Goal: Transaction & Acquisition: Purchase product/service

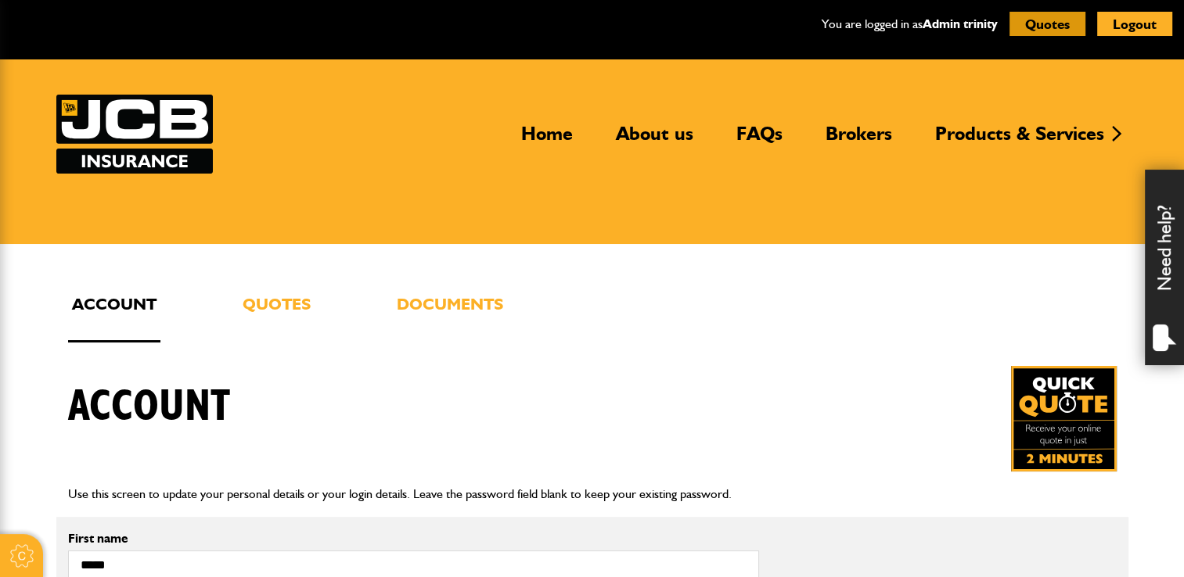
click at [1047, 21] on button "Quotes" at bounding box center [1047, 24] width 76 height 24
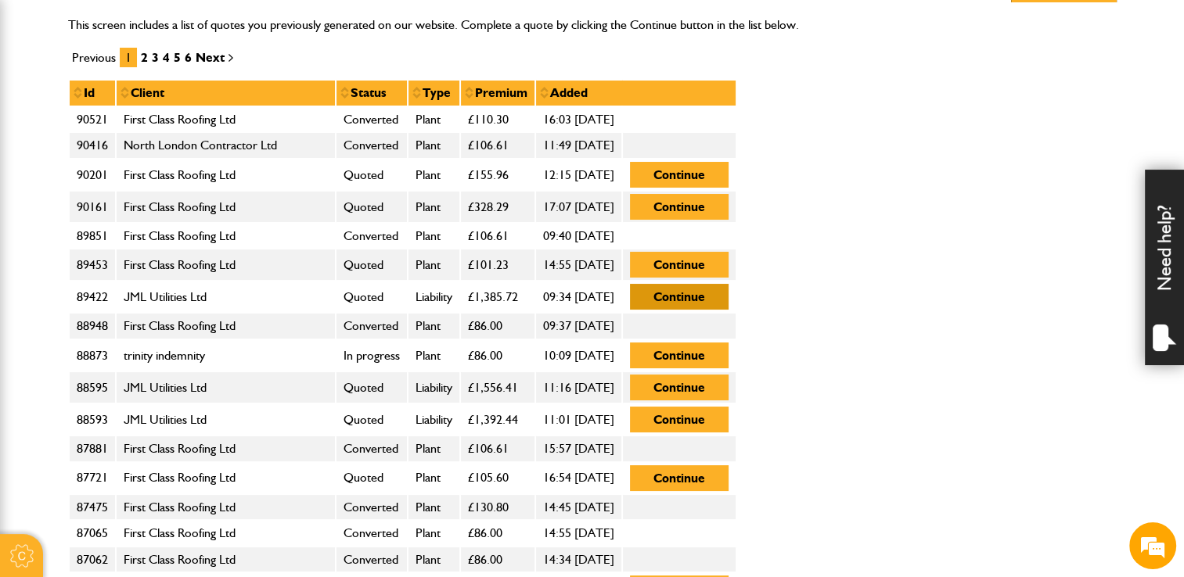
click at [728, 290] on button "Continue" at bounding box center [679, 297] width 99 height 26
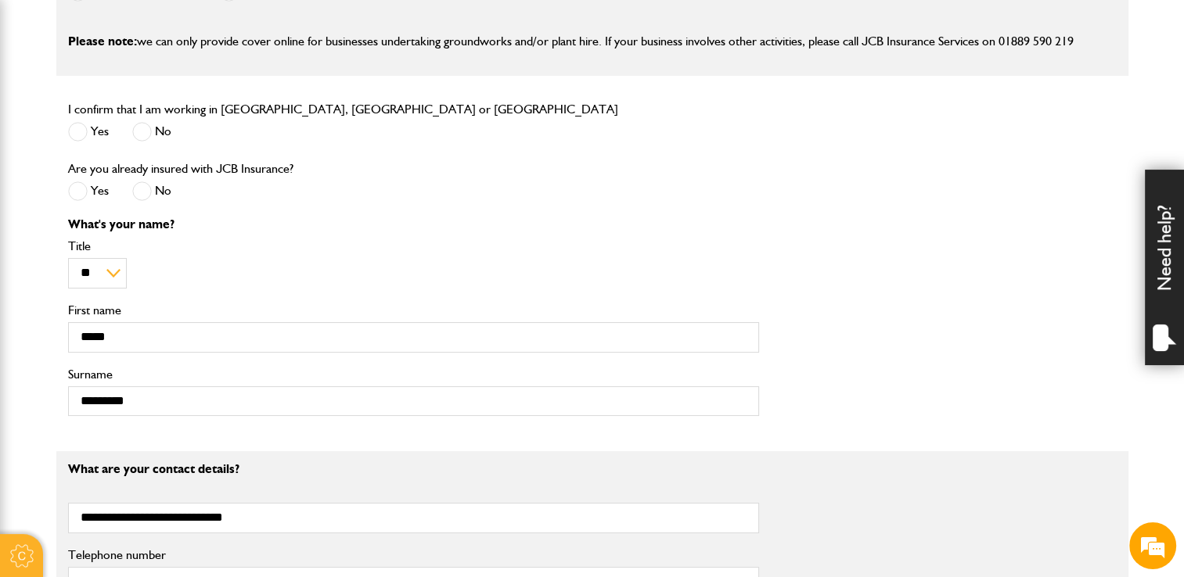
scroll to position [548, 0]
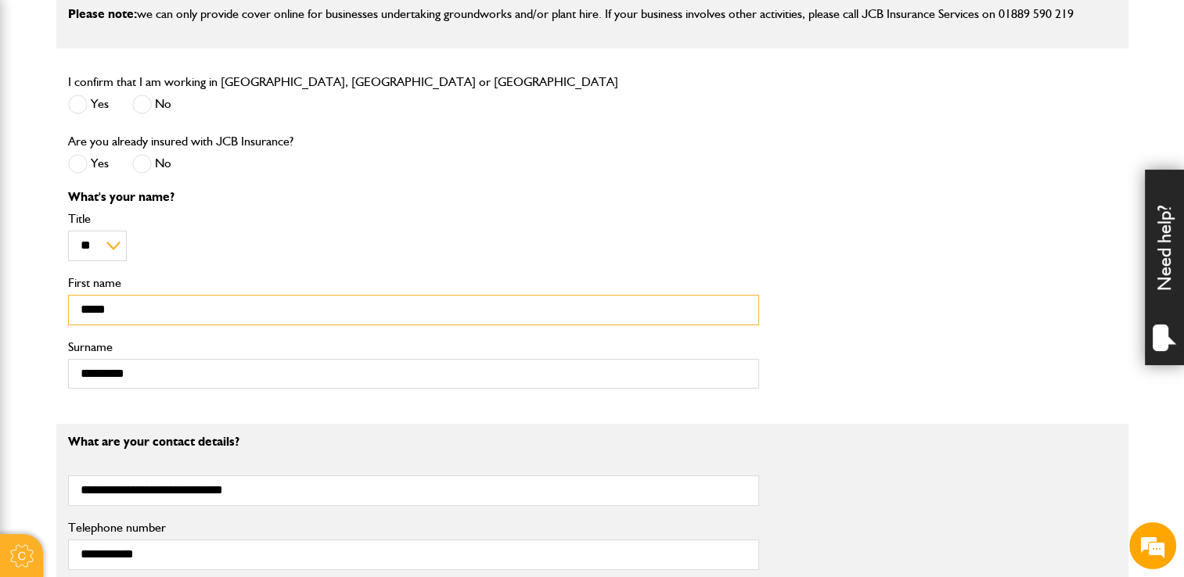
drag, startPoint x: 131, startPoint y: 307, endPoint x: 63, endPoint y: 308, distance: 67.3
click at [63, 308] on div "What's your name? ** *** **** ** ** ** Title ***** First name ********* Surname" at bounding box center [413, 296] width 714 height 210
type input "*****"
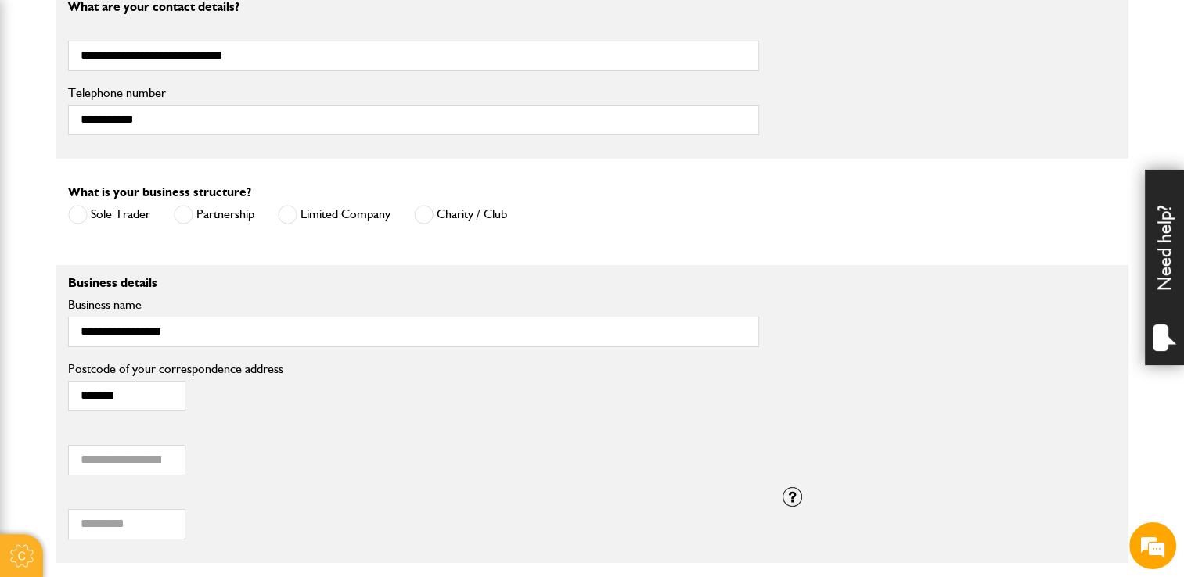
scroll to position [1017, 0]
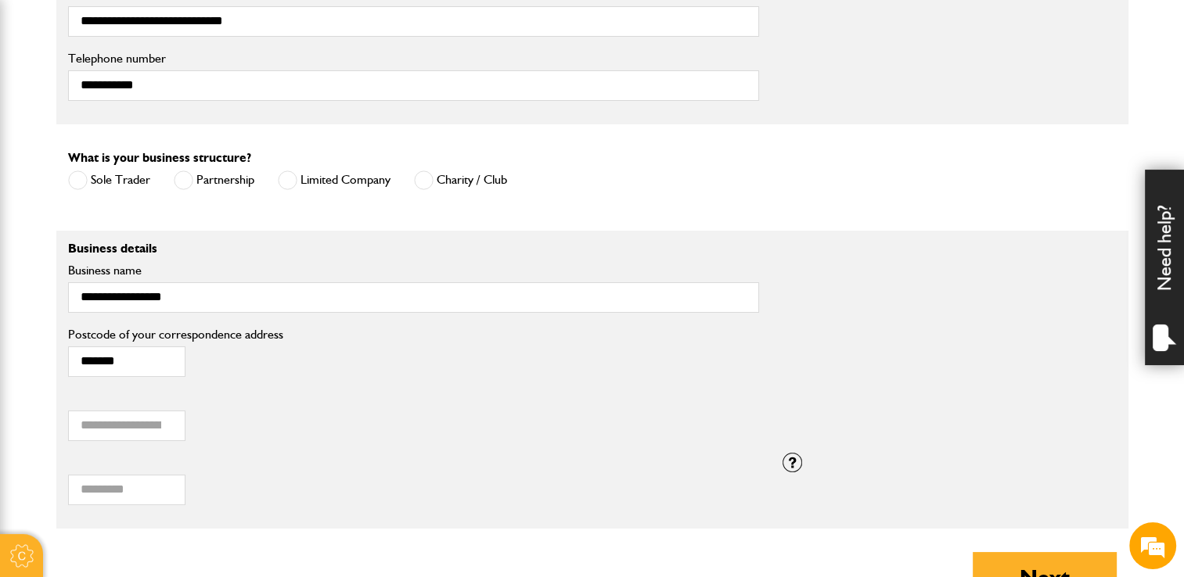
type input "******"
drag, startPoint x: 182, startPoint y: 293, endPoint x: 46, endPoint y: 282, distance: 135.8
click at [46, 282] on body "Cookie Options You can control which cookies we use with the form below. Please…" at bounding box center [592, 27] width 1184 height 2088
type input "**********"
drag, startPoint x: 129, startPoint y: 364, endPoint x: 28, endPoint y: 350, distance: 101.9
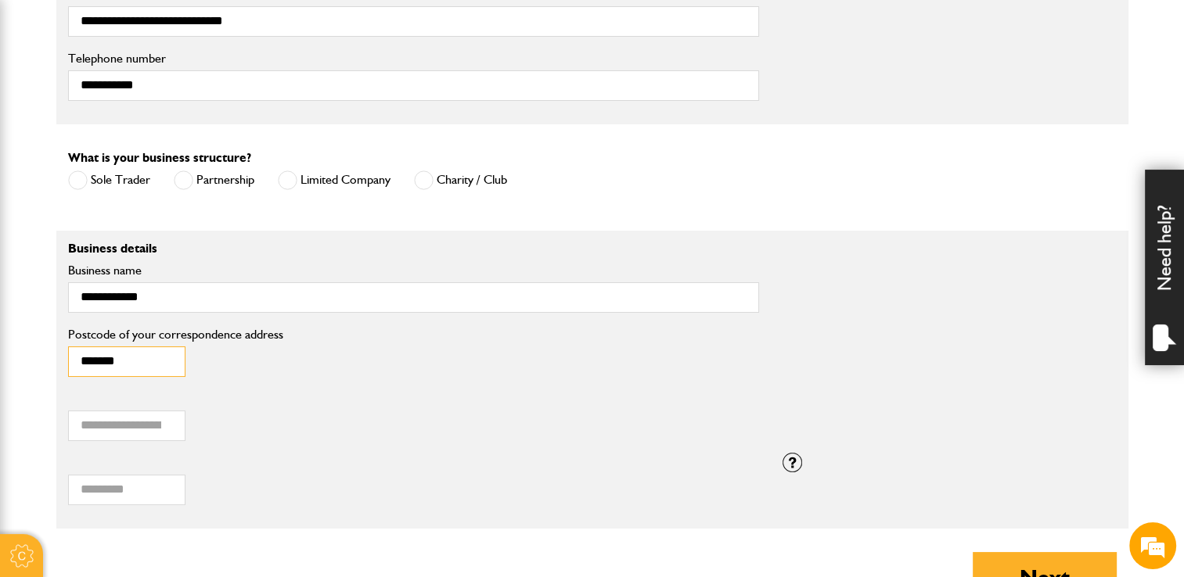
click at [28, 352] on body "Cookie Options You can control which cookies we use with the form below. Please…" at bounding box center [592, 27] width 1184 height 2088
type input "*******"
drag, startPoint x: 122, startPoint y: 424, endPoint x: 56, endPoint y: 410, distance: 67.2
click at [56, 410] on div "****** Annual turnover (£)" at bounding box center [413, 421] width 714 height 64
type input "******"
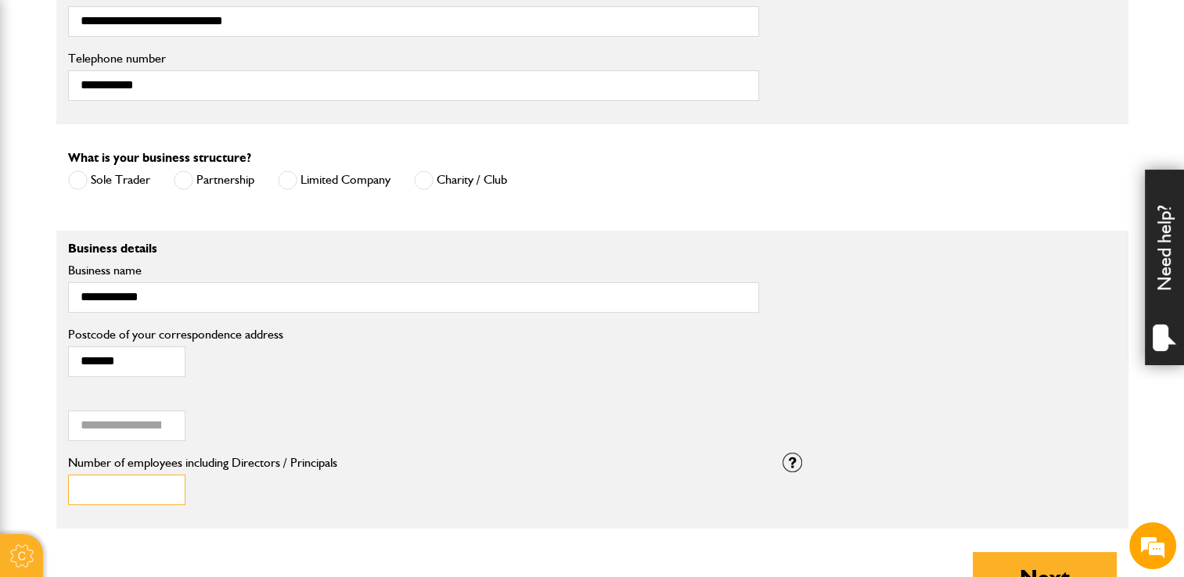
click at [117, 490] on input "*" at bounding box center [126, 490] width 117 height 31
type input "*"
click at [169, 494] on input "*" at bounding box center [126, 490] width 117 height 31
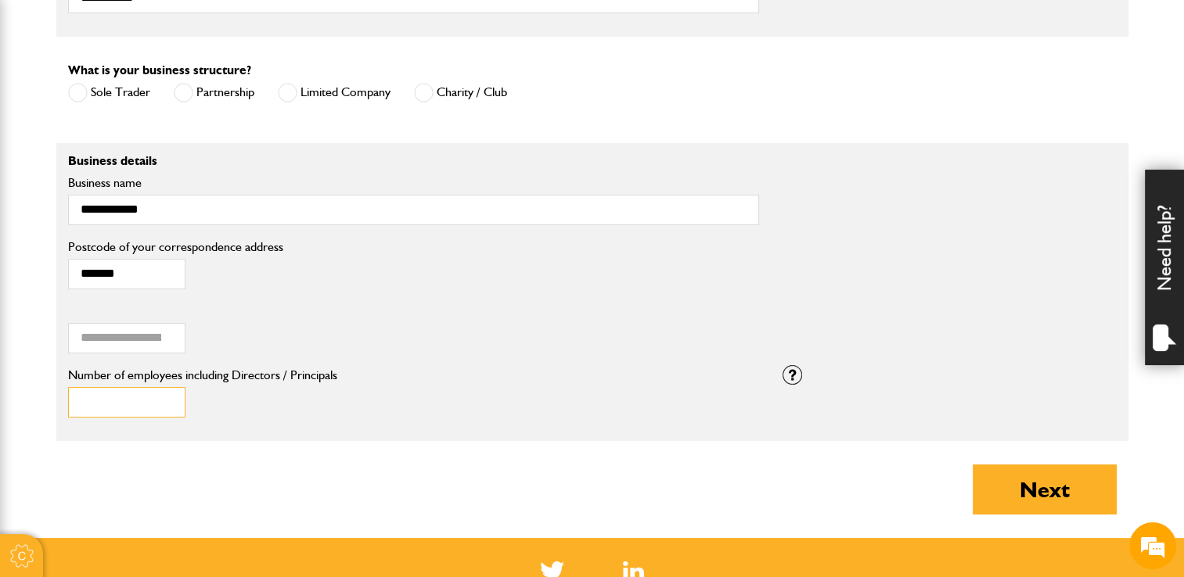
scroll to position [1252, 0]
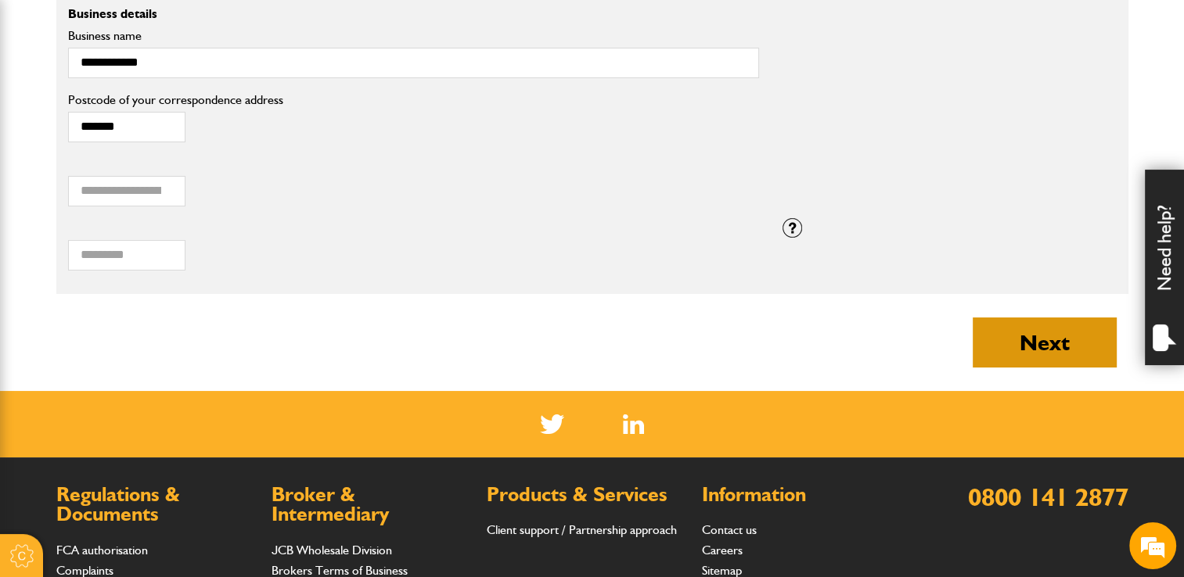
click at [1041, 340] on button "Next" at bounding box center [1045, 343] width 144 height 50
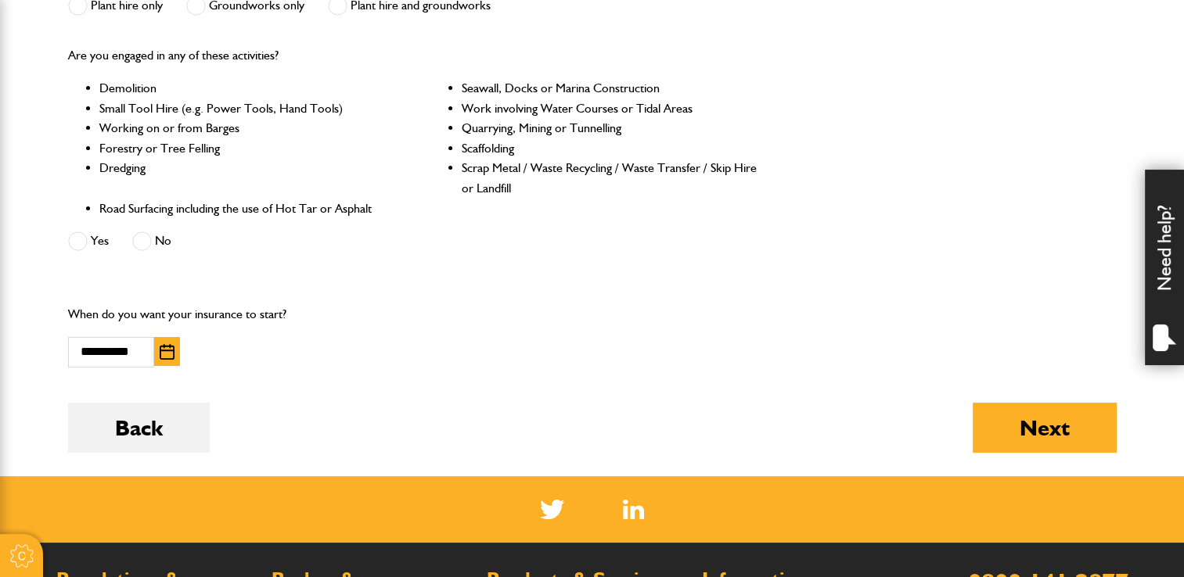
scroll to position [626, 0]
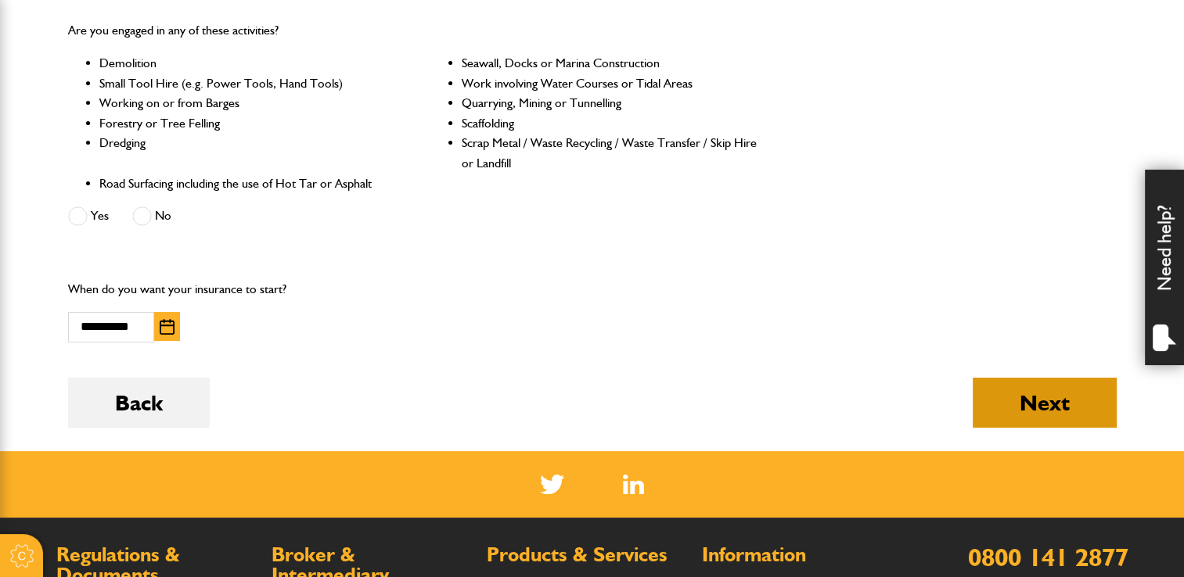
click at [1016, 408] on button "Next" at bounding box center [1045, 403] width 144 height 50
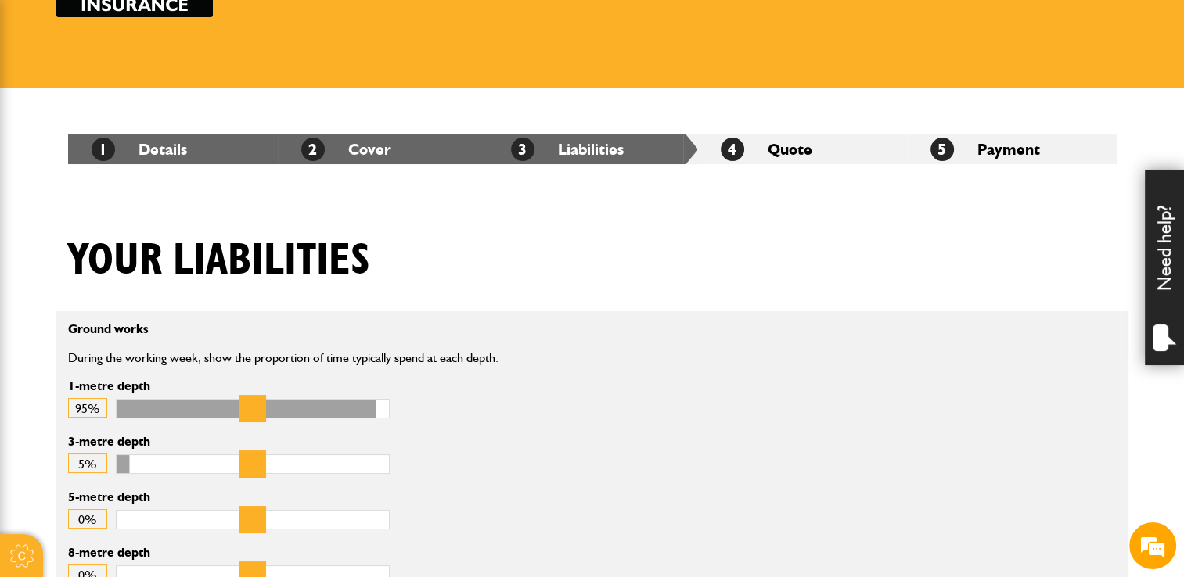
scroll to position [391, 0]
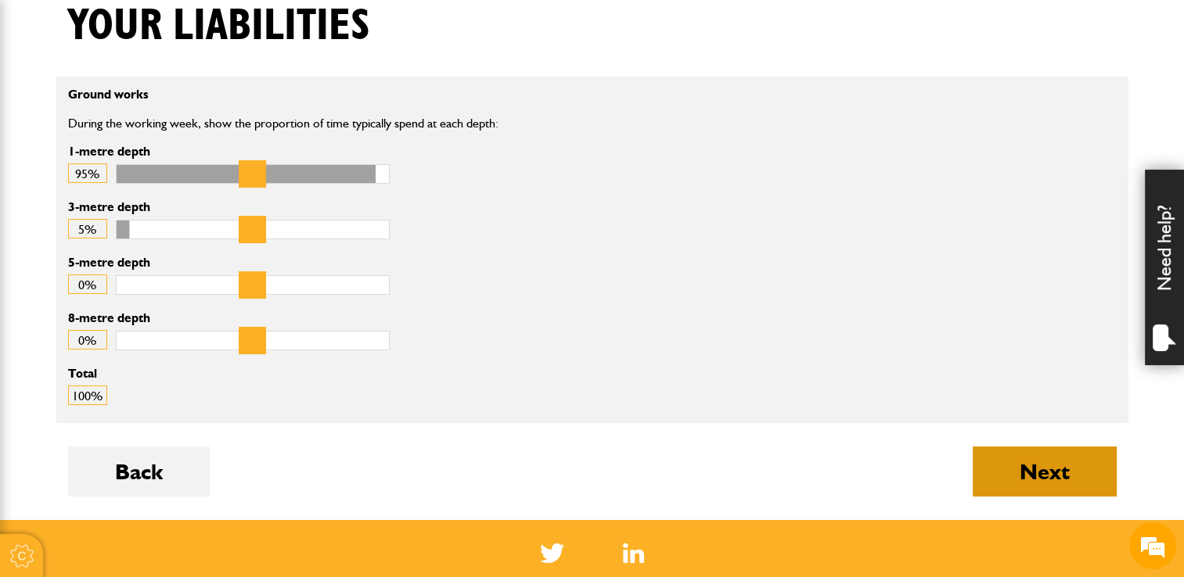
click at [1055, 458] on button "Next" at bounding box center [1045, 472] width 144 height 50
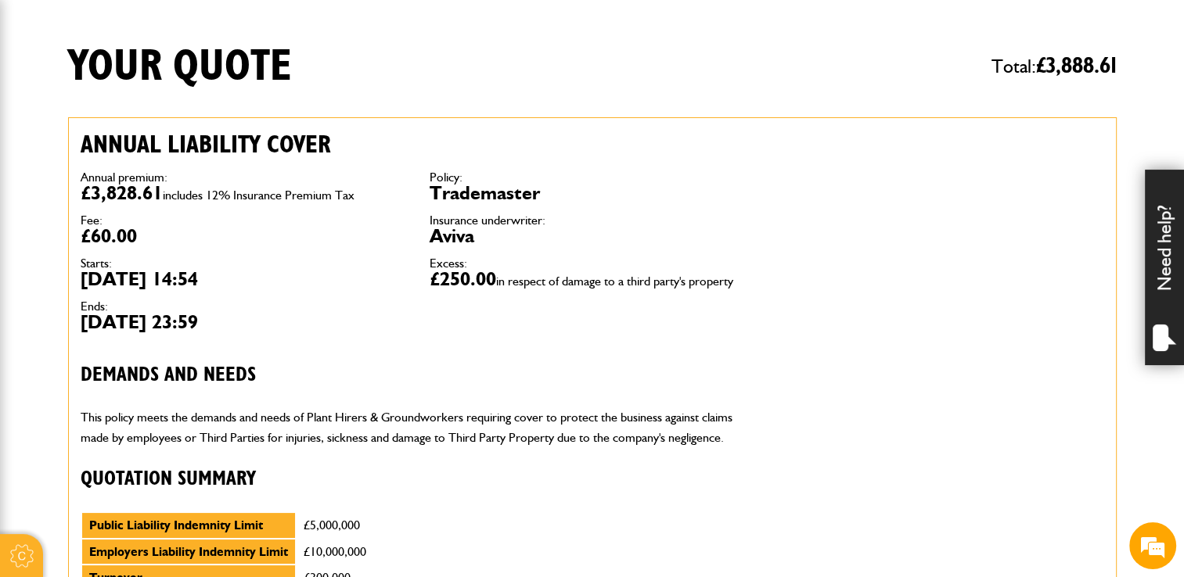
scroll to position [156, 0]
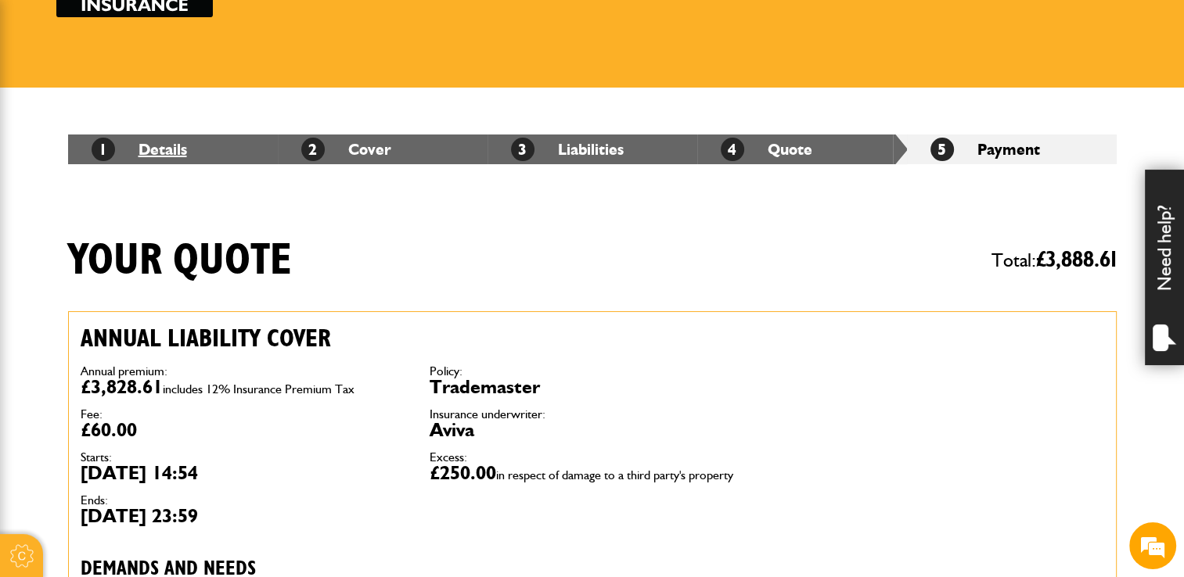
click at [153, 152] on link "1 Details" at bounding box center [139, 149] width 95 height 19
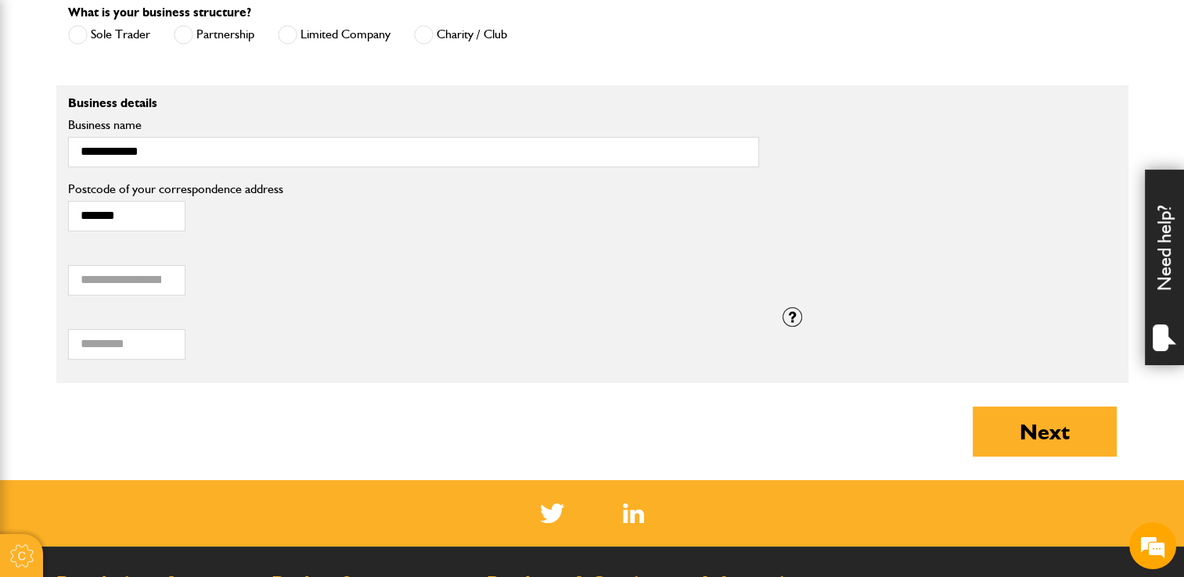
scroll to position [1174, 0]
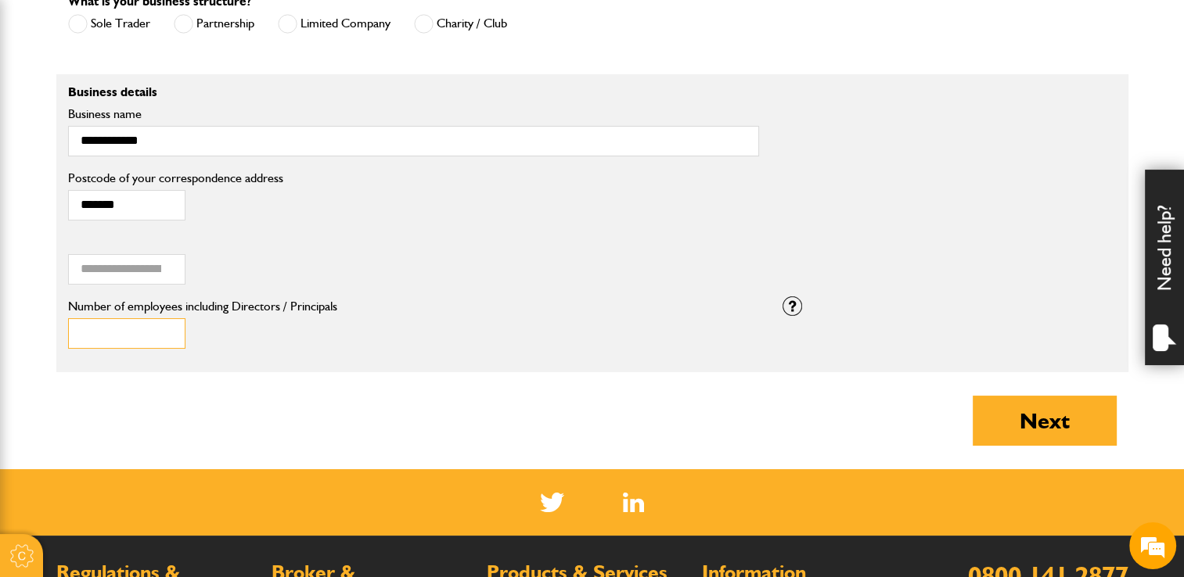
type input "*"
click at [167, 328] on input "*" at bounding box center [126, 333] width 117 height 31
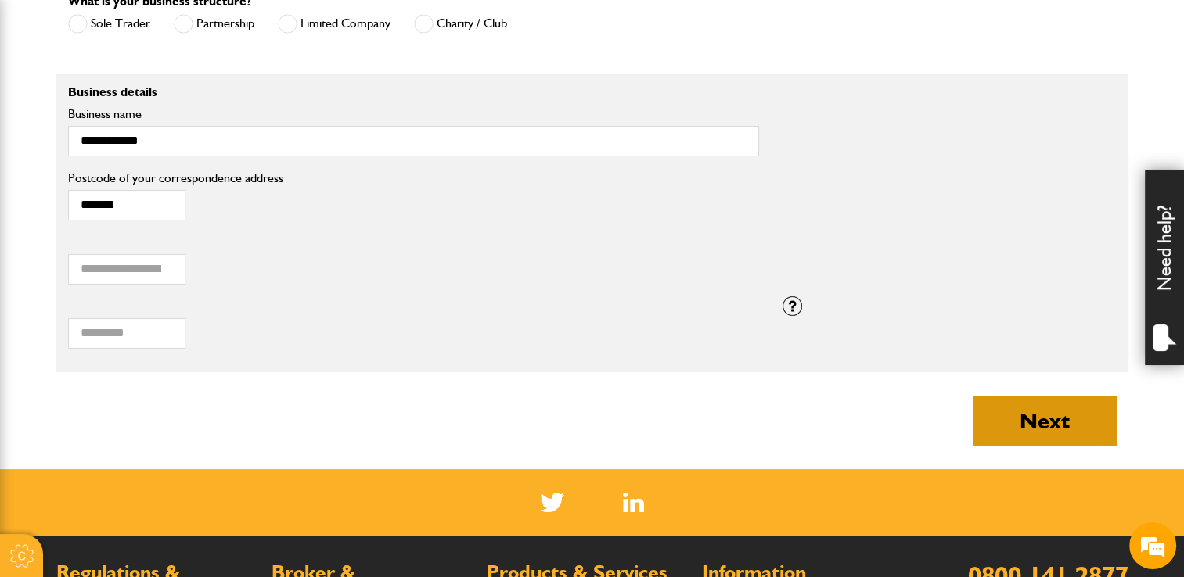
click at [1027, 425] on button "Next" at bounding box center [1045, 421] width 144 height 50
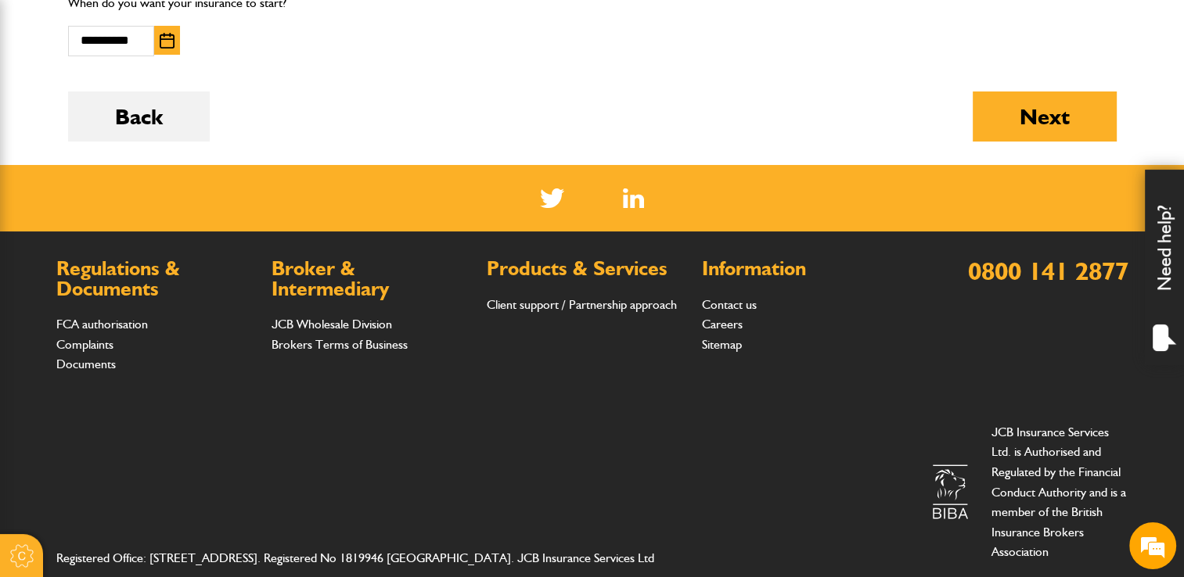
scroll to position [939, 0]
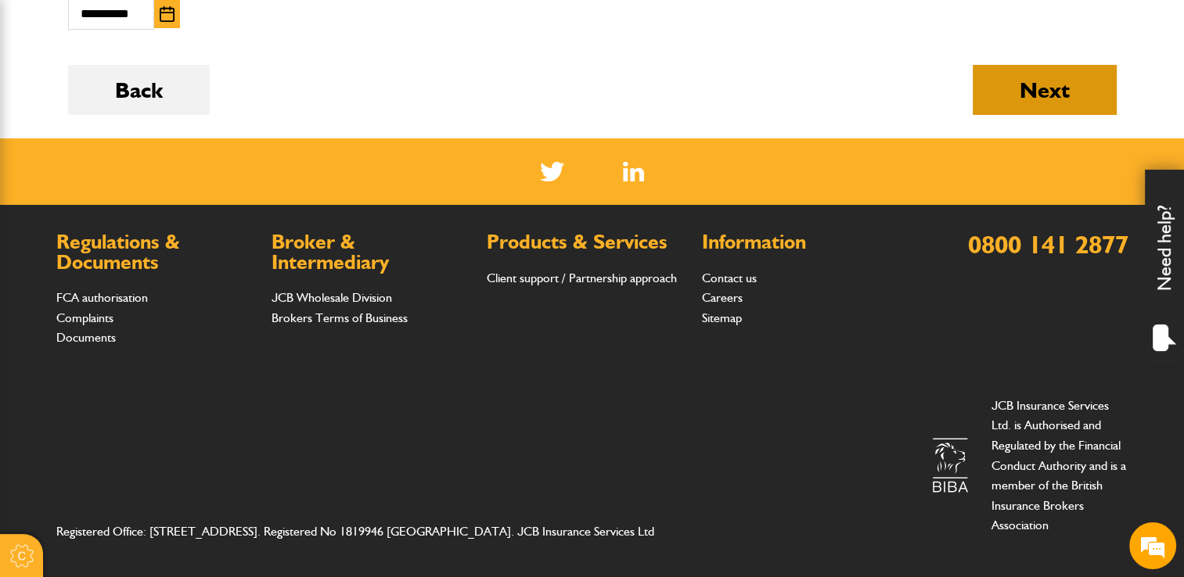
click at [1005, 92] on button "Next" at bounding box center [1045, 90] width 144 height 50
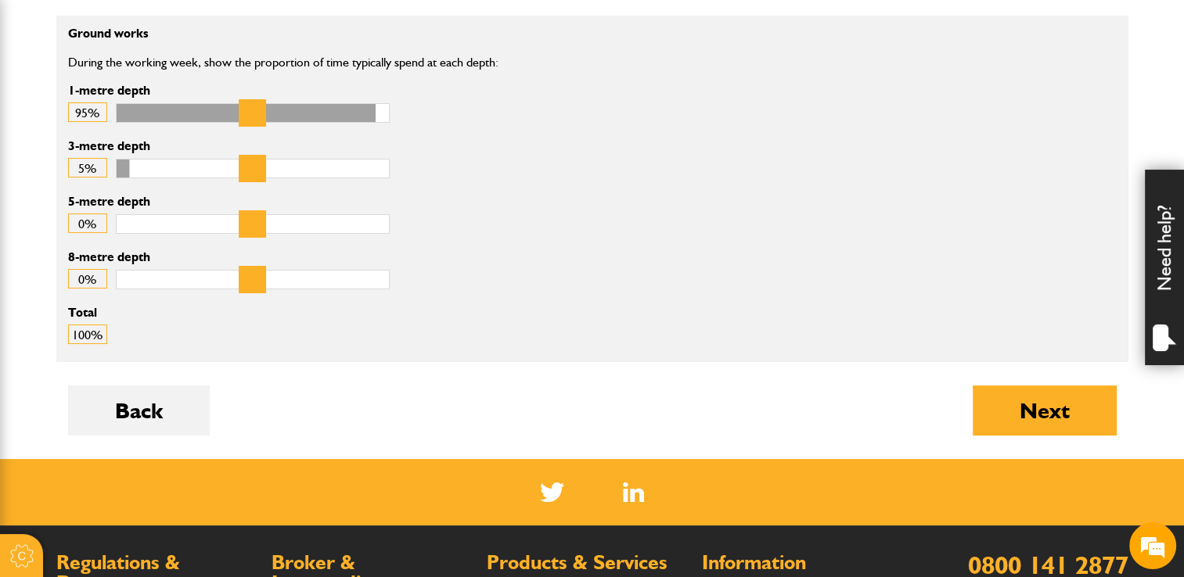
scroll to position [469, 0]
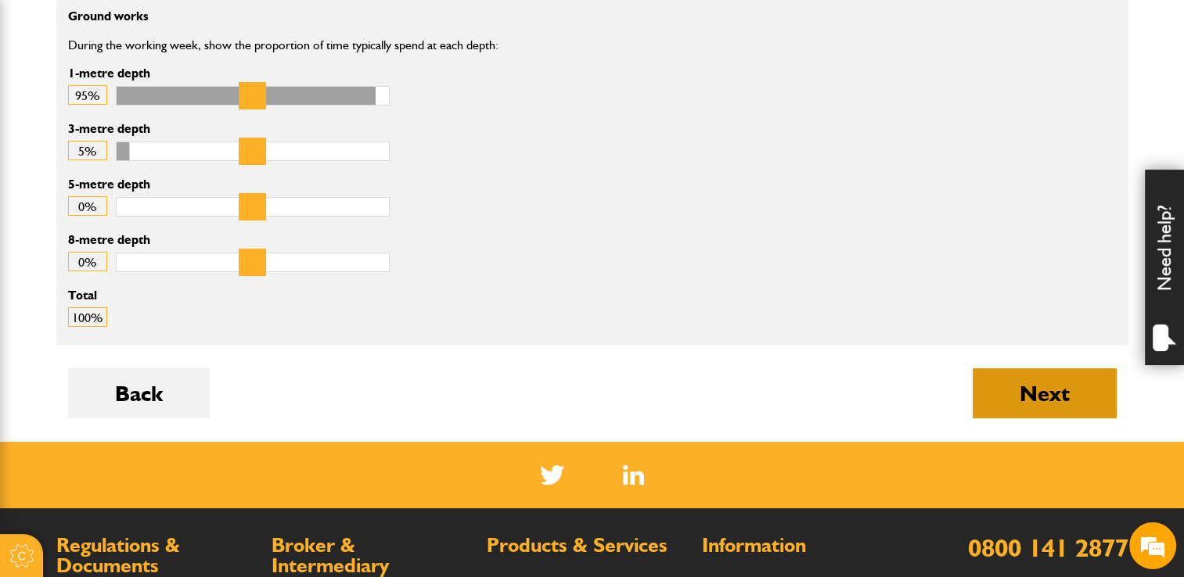
click at [1071, 392] on button "Next" at bounding box center [1045, 394] width 144 height 50
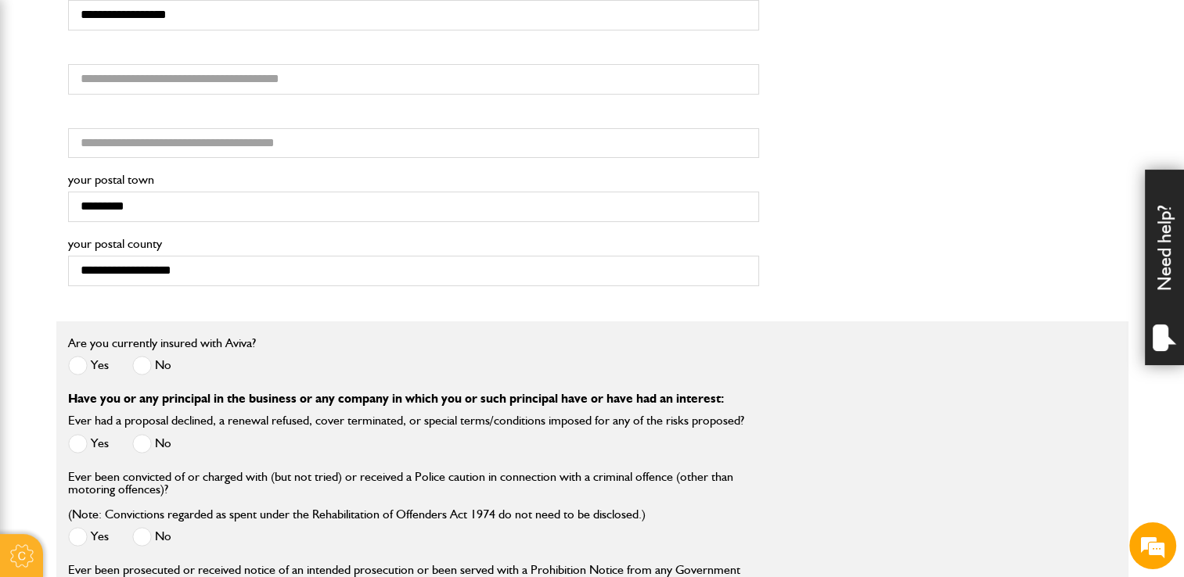
scroll to position [1643, 0]
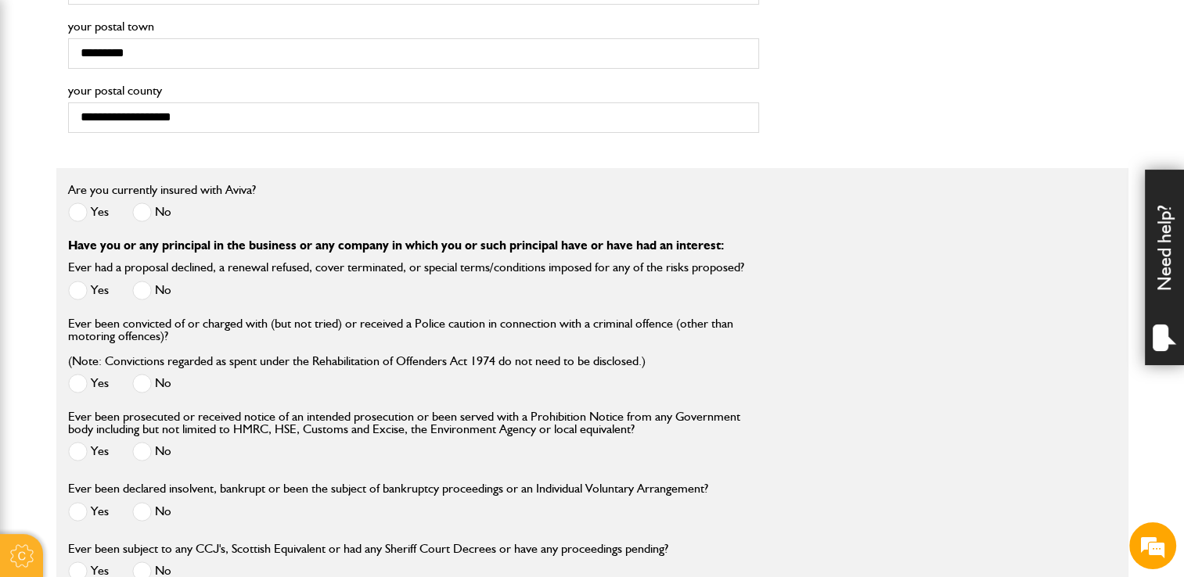
click at [148, 203] on span at bounding box center [142, 213] width 20 height 20
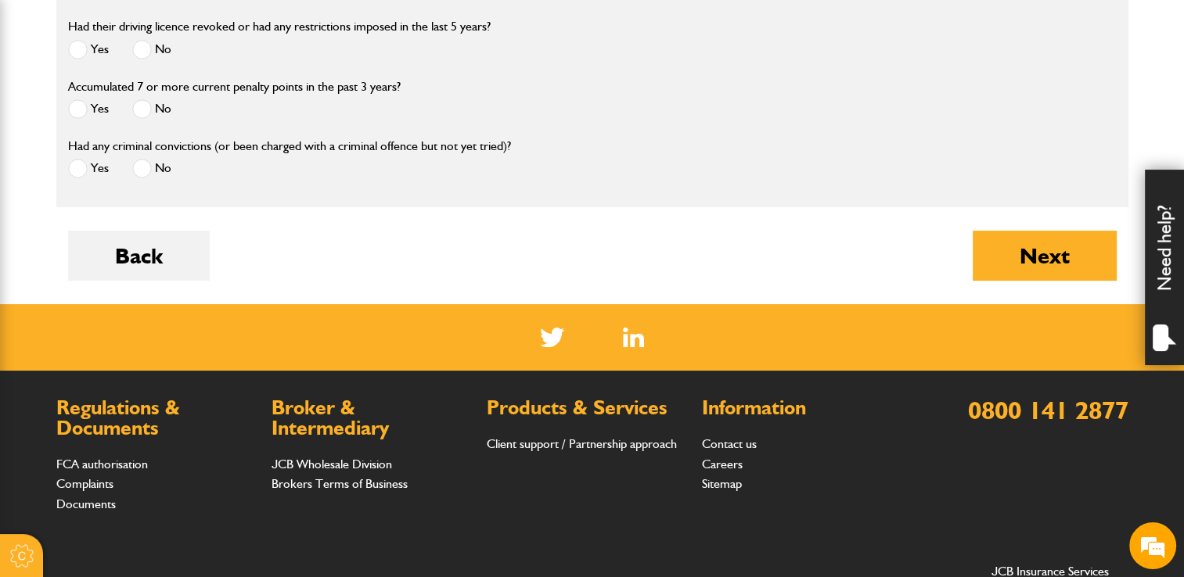
scroll to position [2582, 0]
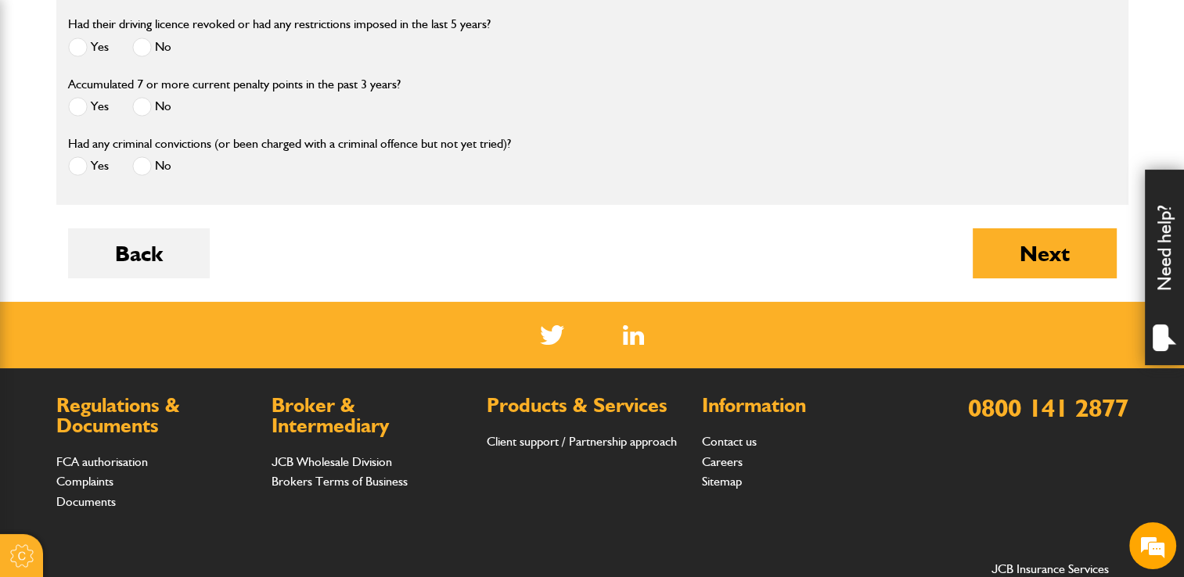
click at [142, 112] on span at bounding box center [142, 107] width 20 height 20
click at [1028, 255] on button "Next" at bounding box center [1045, 253] width 144 height 50
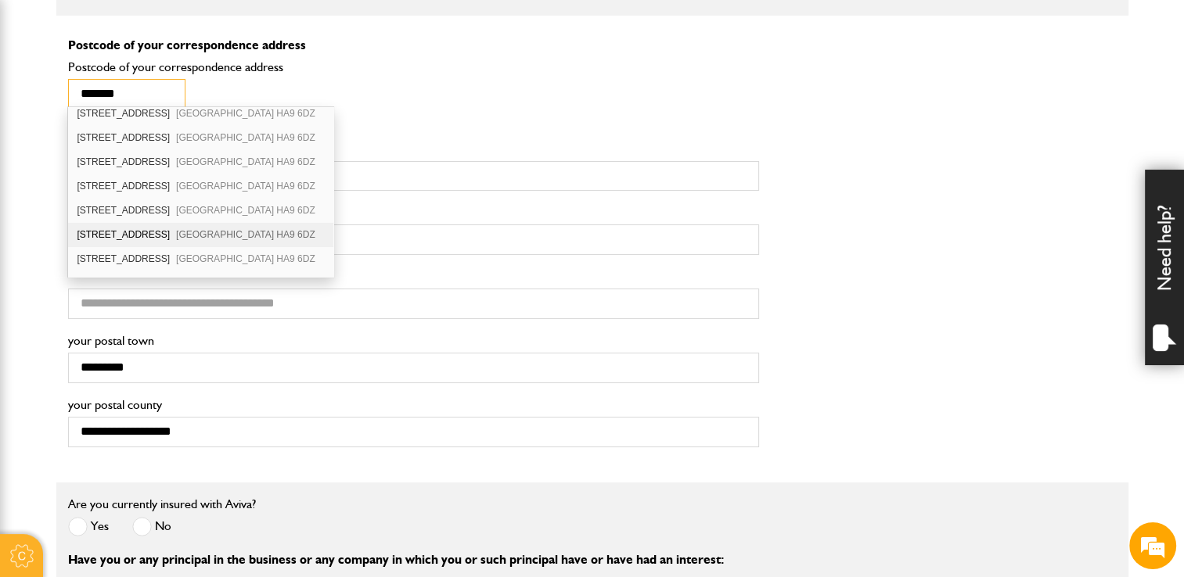
scroll to position [391, 0]
type input "*******"
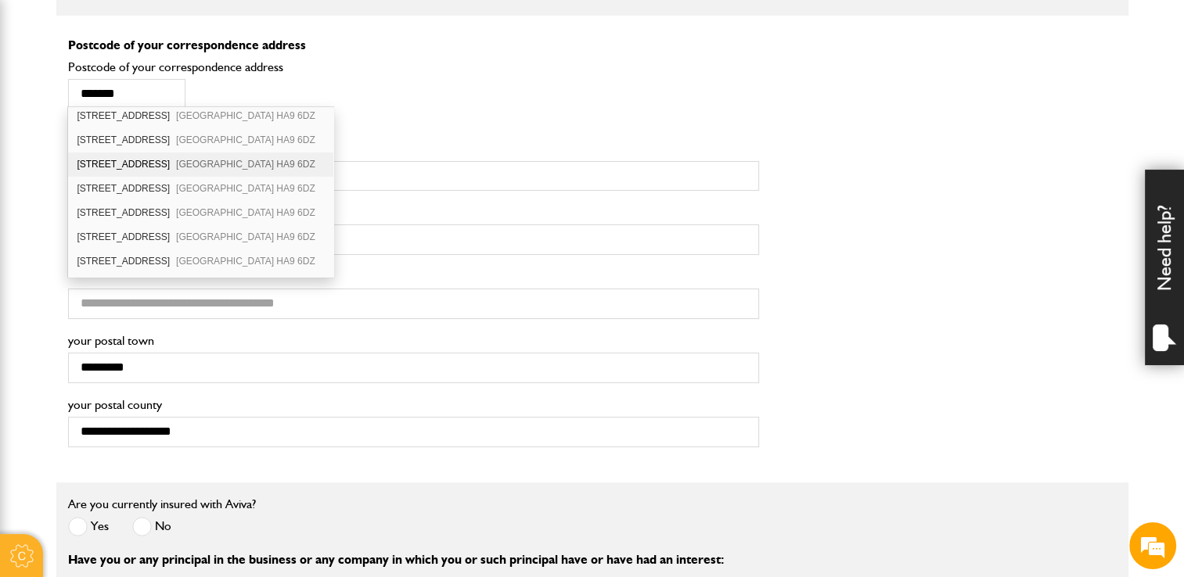
click at [160, 162] on div "35 Jesmond Avenue Wembley HA9 6DZ" at bounding box center [200, 165] width 264 height 24
type input "**********"
type input "*******"
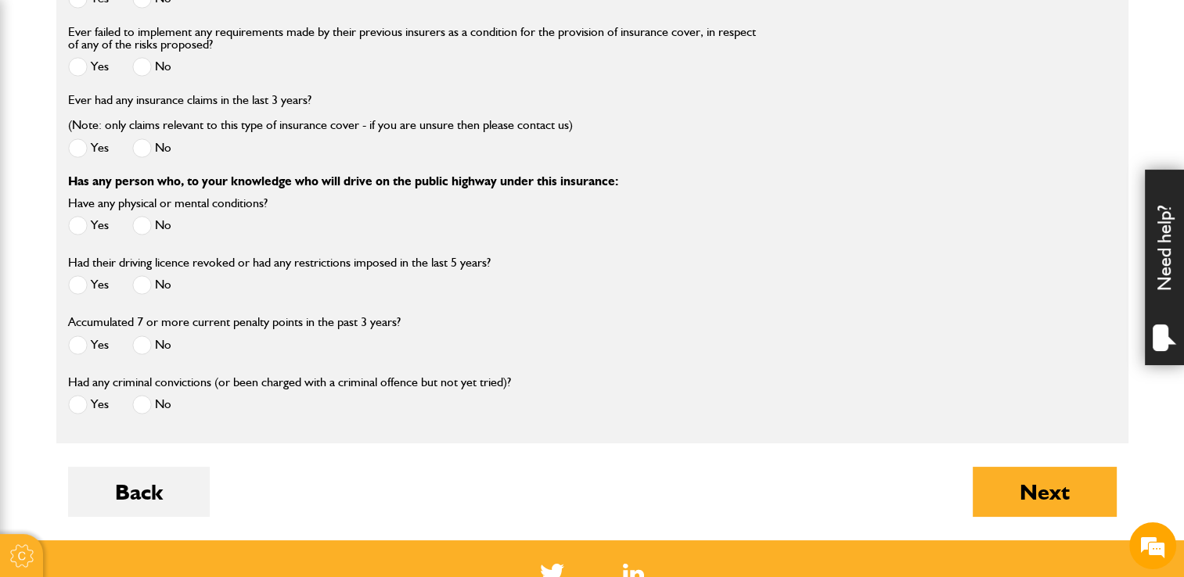
scroll to position [2425, 0]
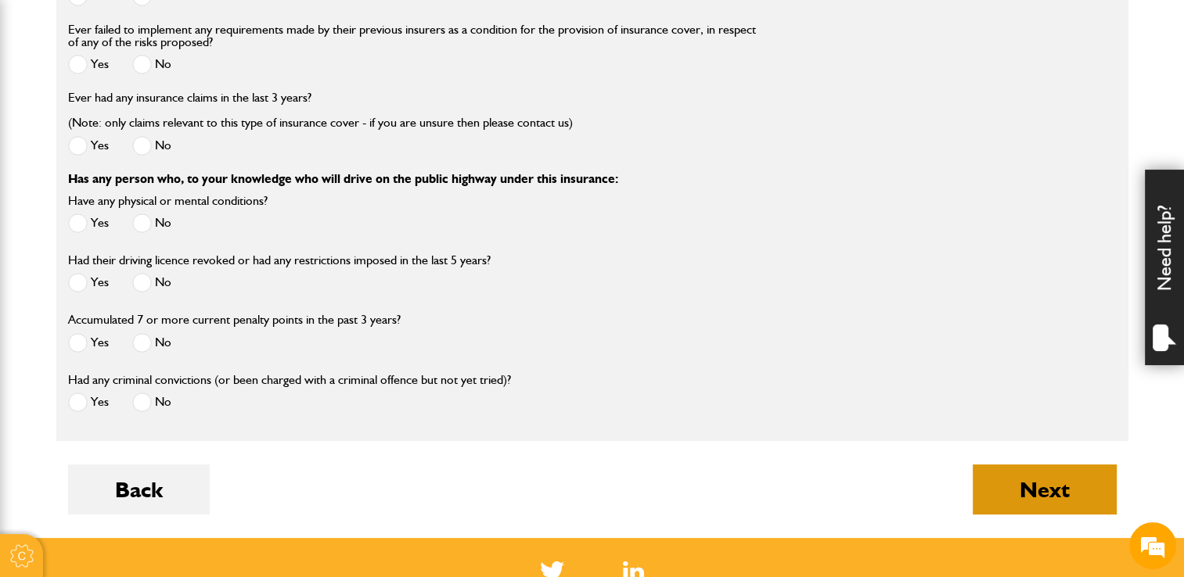
click at [1027, 484] on button "Next" at bounding box center [1045, 490] width 144 height 50
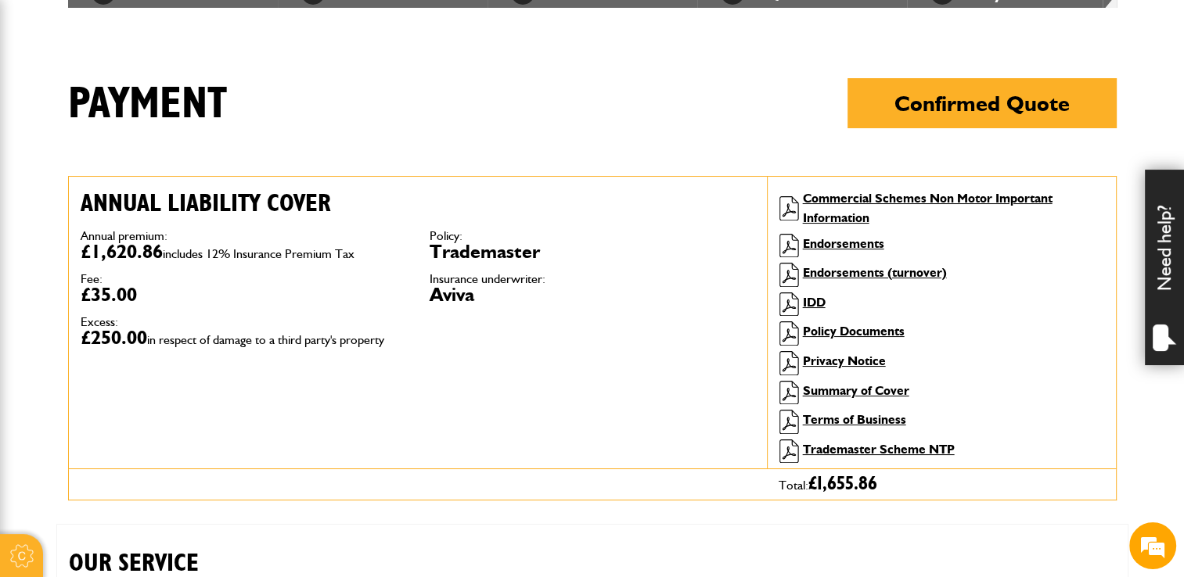
click at [0, 88] on body "Cookie Options You can control which cookies we use with the form below. Please…" at bounding box center [592, 561] width 1184 height 1749
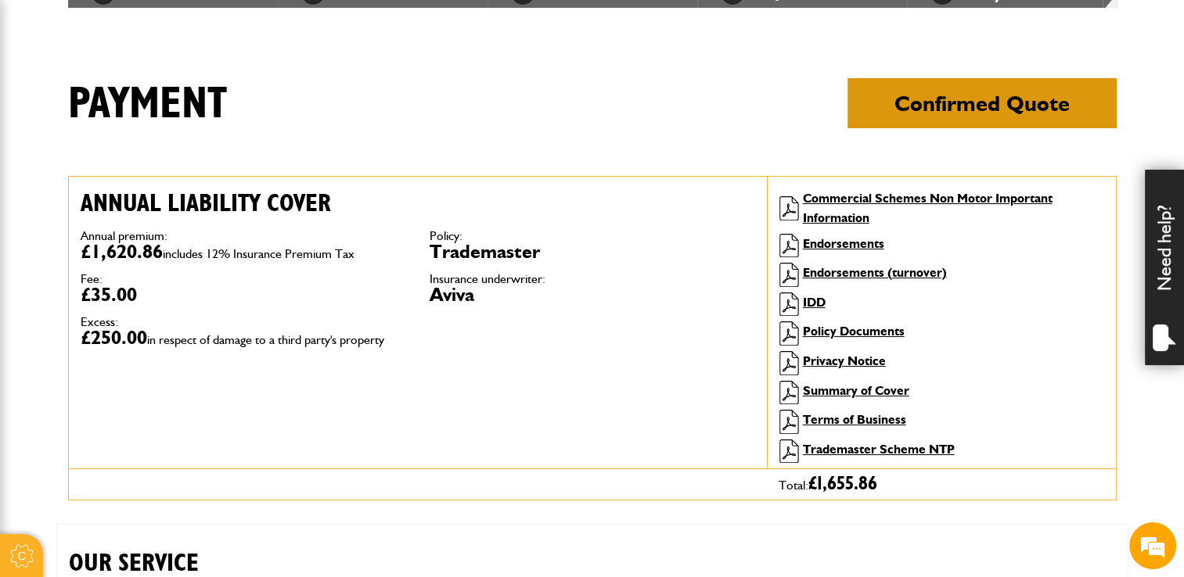
click at [976, 113] on button "Confirmed Quote" at bounding box center [981, 103] width 269 height 50
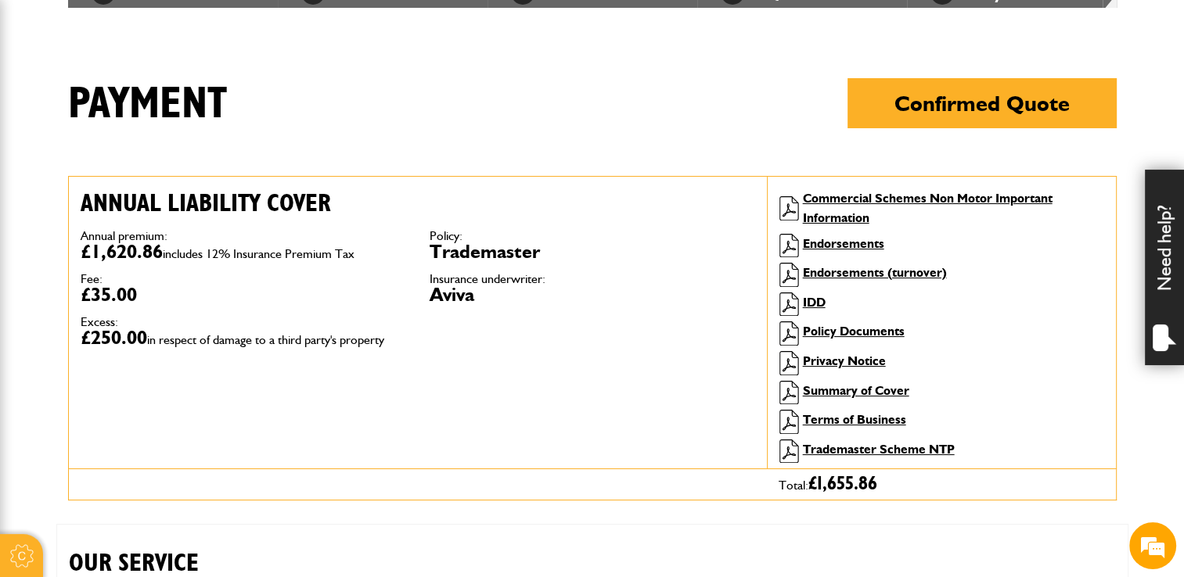
click at [360, 67] on body "Cookie Options You can control which cookies we use with the form below. Please…" at bounding box center [592, 561] width 1184 height 1749
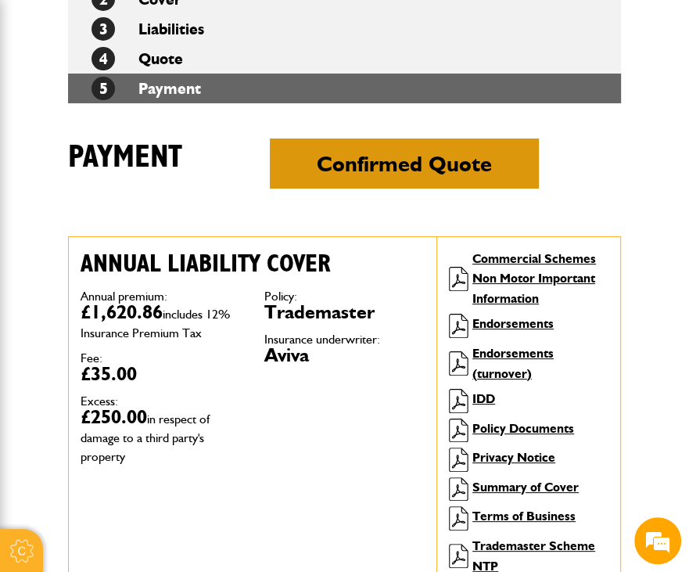
click at [392, 166] on button "Confirmed Quote" at bounding box center [404, 163] width 269 height 50
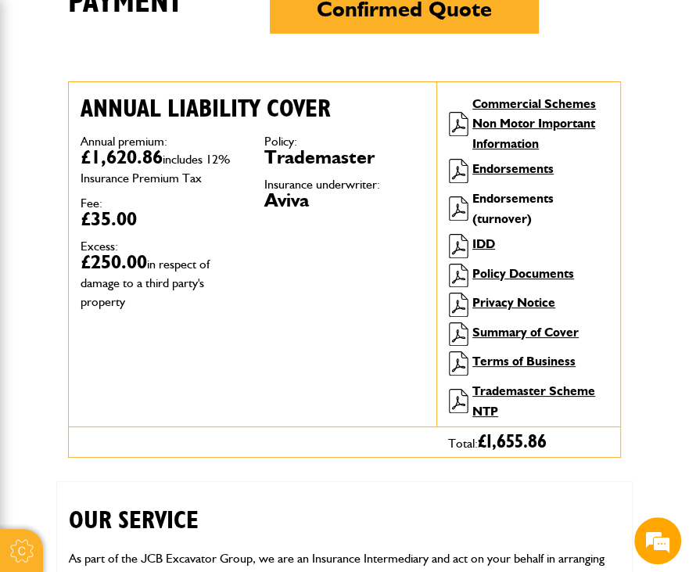
scroll to position [469, 0]
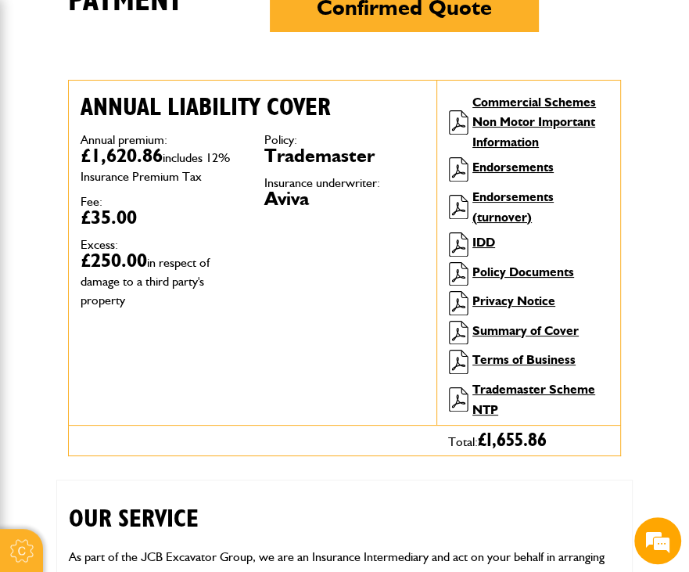
click at [399, 88] on div "Annual liability cover Annual premium: £1,620.86 includes 12% Insurance Premium…" at bounding box center [253, 253] width 368 height 344
click at [369, 189] on dt "Insurance underwriter:" at bounding box center [344, 183] width 160 height 13
click at [516, 203] on link "Endorsements (turnover)" at bounding box center [513, 206] width 81 height 35
click at [530, 271] on link "Policy Documents" at bounding box center [524, 271] width 102 height 15
